Goal: Task Accomplishment & Management: Use online tool/utility

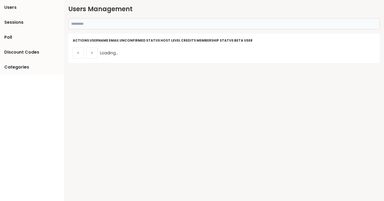
click at [132, 25] on input "text" at bounding box center [224, 23] width 312 height 11
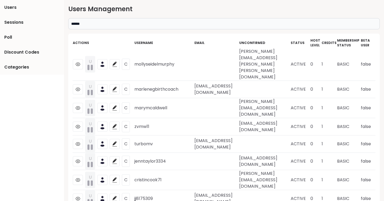
type input "******"
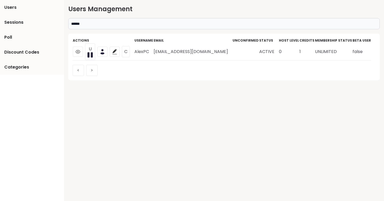
click at [139, 53] on td "AlexPC" at bounding box center [143, 51] width 19 height 17
click at [105, 53] on icon at bounding box center [102, 51] width 5 height 5
